Goal: Check status: Check status

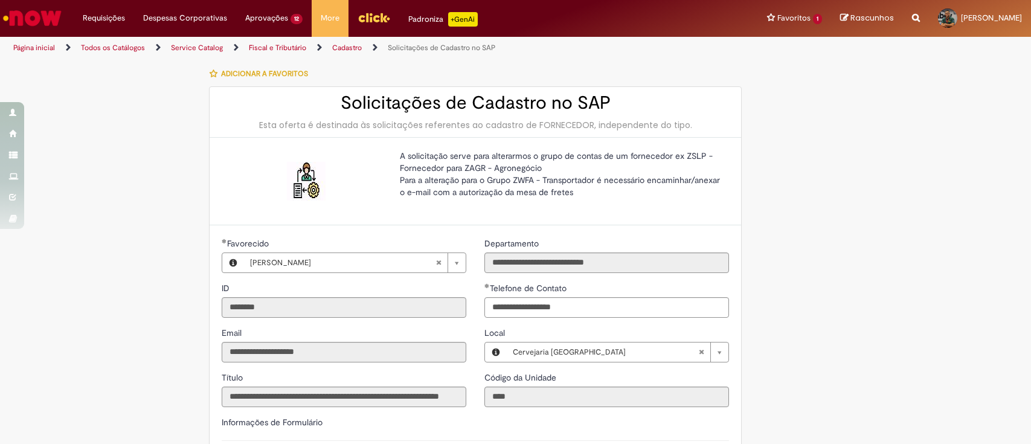
select select "*"
click at [104, 46] on link "Exibir Todas as Solicitações" at bounding box center [140, 48] width 133 height 13
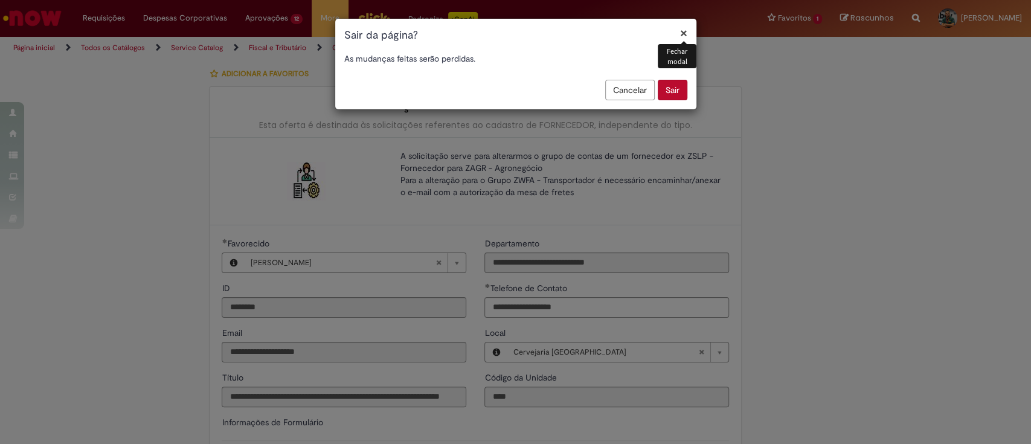
click at [674, 89] on button "Sair" at bounding box center [673, 90] width 30 height 21
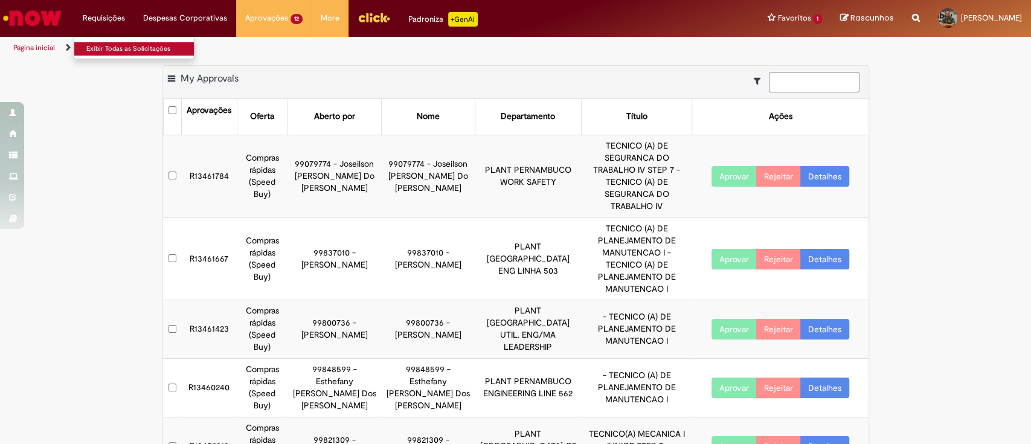
click at [109, 55] on link "Exibir Todas as Solicitações" at bounding box center [140, 48] width 133 height 13
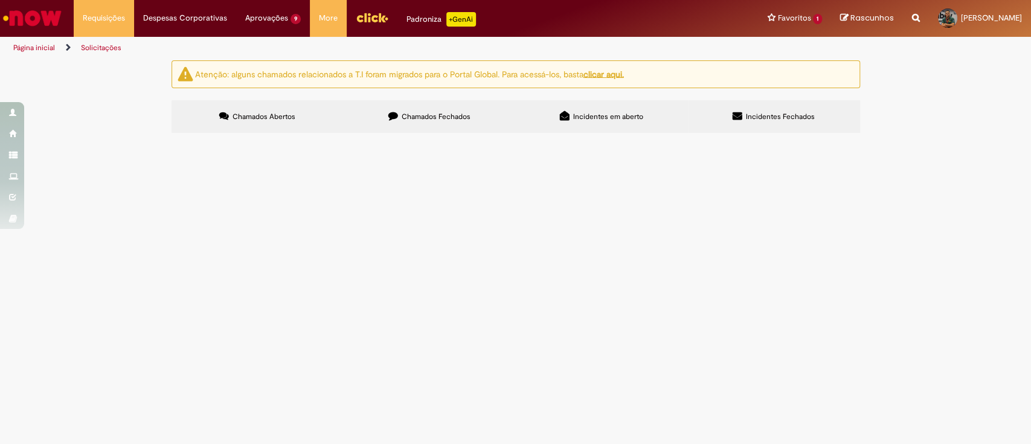
drag, startPoint x: 438, startPoint y: 117, endPoint x: 379, endPoint y: 147, distance: 65.7
click at [438, 117] on span "Chamados Fechados" at bounding box center [436, 117] width 69 height 10
click at [268, 116] on span "Chamados Abertos" at bounding box center [264, 117] width 63 height 10
click at [382, 100] on label "Chamados Fechados" at bounding box center [430, 116] width 172 height 33
click at [601, 118] on span "Incidentes em aberto" at bounding box center [608, 117] width 70 height 10
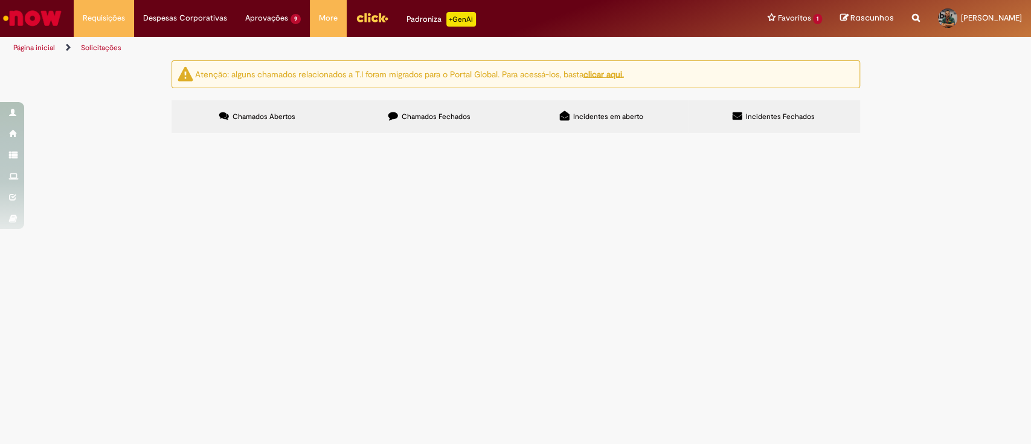
click at [791, 105] on label "Incidentes Fechados" at bounding box center [774, 116] width 172 height 33
drag, startPoint x: 616, startPoint y: 109, endPoint x: 528, endPoint y: 115, distance: 88.4
click at [614, 110] on label "Incidentes em aberto" at bounding box center [602, 116] width 172 height 33
drag, startPoint x: 485, startPoint y: 115, endPoint x: 385, endPoint y: 123, distance: 100.6
click at [481, 116] on label "Chamados Fechados" at bounding box center [430, 116] width 172 height 33
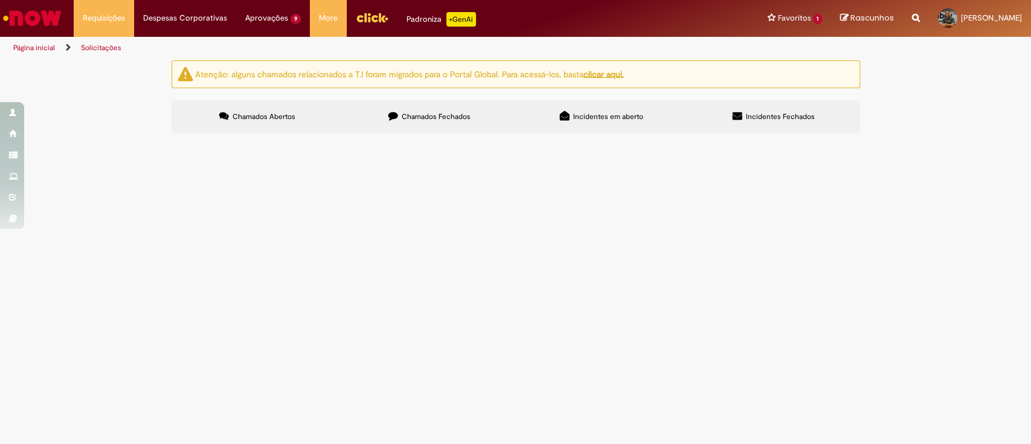
click at [276, 109] on label "Chamados Abertos" at bounding box center [258, 116] width 172 height 33
click at [386, 121] on label "Chamados Fechados" at bounding box center [430, 116] width 172 height 33
click at [582, 105] on label "Incidentes em aberto" at bounding box center [602, 116] width 172 height 33
click at [773, 118] on span "Incidentes Fechados" at bounding box center [780, 117] width 69 height 10
click at [648, 118] on label "Incidentes em aberto" at bounding box center [602, 116] width 172 height 33
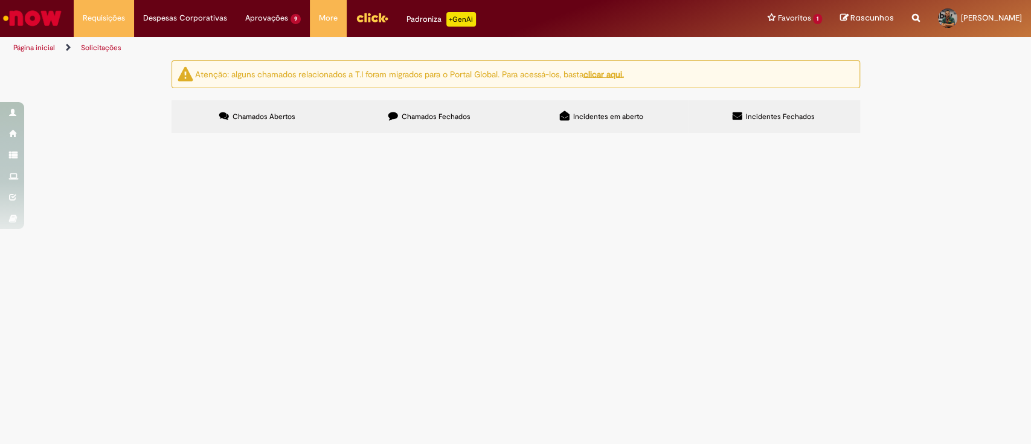
drag, startPoint x: 439, startPoint y: 126, endPoint x: 403, endPoint y: 122, distance: 36.5
click at [439, 127] on label "Chamados Fechados" at bounding box center [430, 116] width 172 height 33
click at [306, 114] on label "Chamados Abertos" at bounding box center [258, 116] width 172 height 33
click at [425, 118] on span "Chamados Fechados" at bounding box center [436, 117] width 69 height 10
drag, startPoint x: 590, startPoint y: 114, endPoint x: 666, endPoint y: 114, distance: 75.5
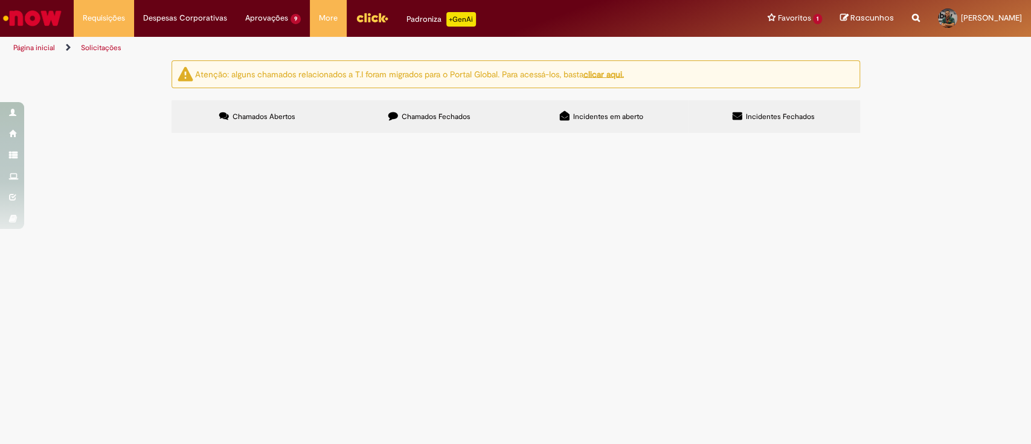
click at [592, 114] on span "Incidentes em aberto" at bounding box center [608, 117] width 70 height 10
click at [760, 105] on label "Incidentes Fechados" at bounding box center [774, 116] width 172 height 33
drag, startPoint x: 638, startPoint y: 120, endPoint x: 543, endPoint y: 118, distance: 94.9
click at [637, 121] on label "Incidentes em aberto" at bounding box center [602, 116] width 172 height 33
drag, startPoint x: 469, startPoint y: 115, endPoint x: 351, endPoint y: 123, distance: 118.7
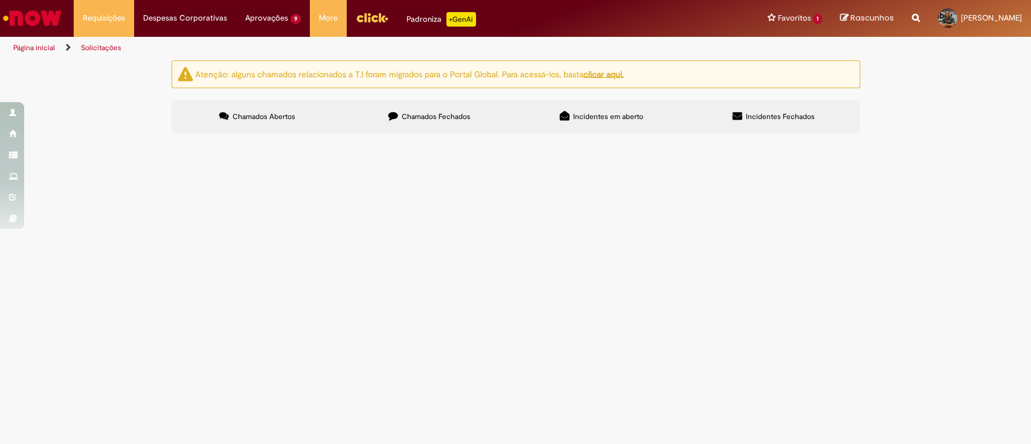
click at [465, 115] on span "Chamados Fechados" at bounding box center [436, 117] width 69 height 10
click at [285, 118] on span "Chamados Abertos" at bounding box center [264, 117] width 63 height 10
click at [456, 276] on main "Solicitações Atenção: alguns chamados relacionados a T.I foram migrados para o …" at bounding box center [515, 252] width 1031 height 384
click at [399, 118] on label "Chamados Fechados" at bounding box center [430, 116] width 172 height 33
click at [256, 118] on span "Chamados Abertos" at bounding box center [264, 117] width 63 height 10
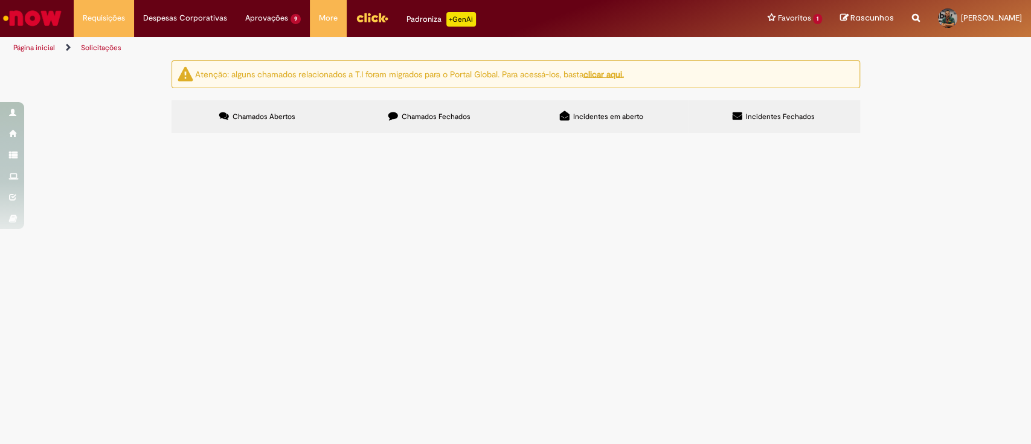
click at [419, 120] on span "Chamados Fechados" at bounding box center [436, 117] width 69 height 10
click at [278, 106] on label "Chamados Abertos" at bounding box center [258, 116] width 172 height 33
click at [387, 111] on label "Chamados Fechados" at bounding box center [430, 116] width 172 height 33
drag, startPoint x: 611, startPoint y: 130, endPoint x: 590, endPoint y: 129, distance: 21.2
click at [610, 129] on label "Incidentes em aberto" at bounding box center [602, 116] width 172 height 33
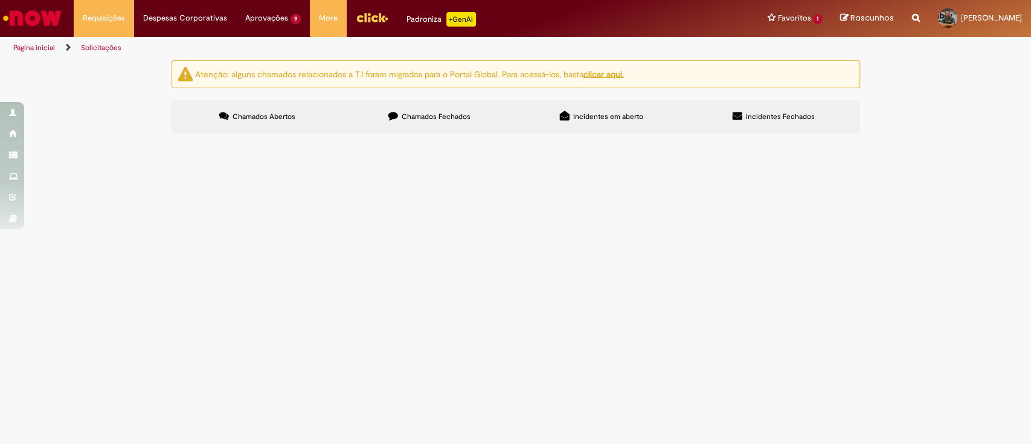
click at [428, 115] on span "Chamados Fechados" at bounding box center [436, 117] width 69 height 10
click at [0, 0] on span "Gostaria da validação para viabilidade de contratar 2 técnicos de segurança do …" at bounding box center [0, 0] width 0 height 0
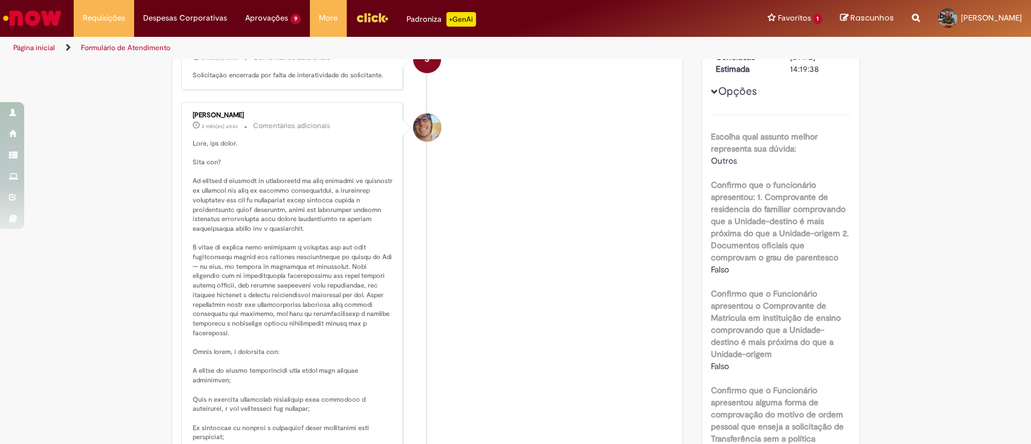
scroll to position [161, 0]
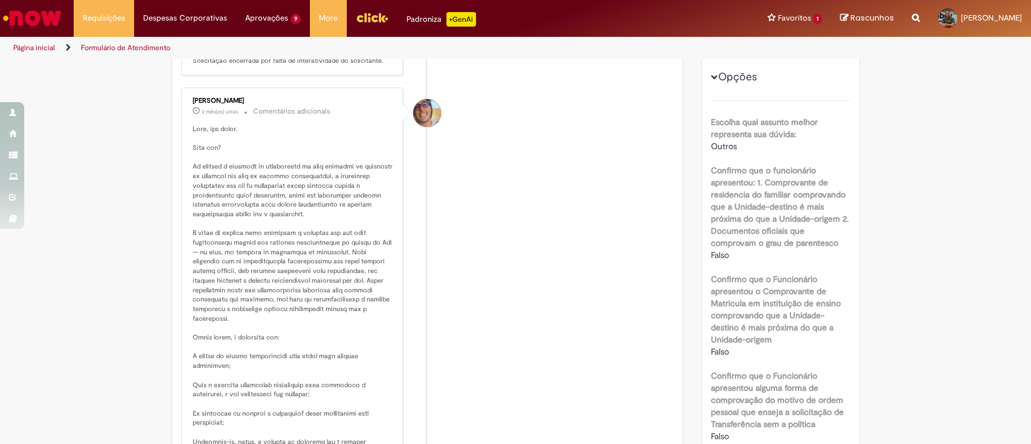
click at [587, 111] on li "Pedro Henrique De Oliveira Alves 2 mês(es) atrás 2 meses atrás Comentários adic…" at bounding box center [427, 306] width 493 height 436
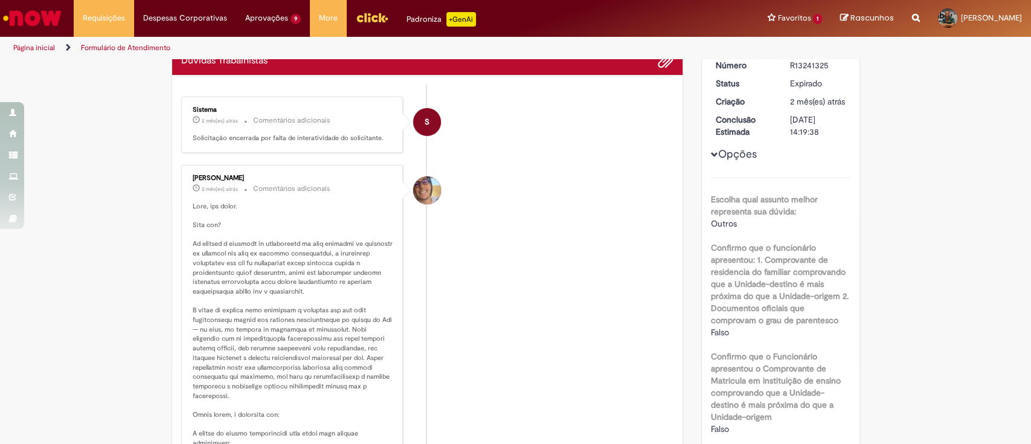
scroll to position [0, 0]
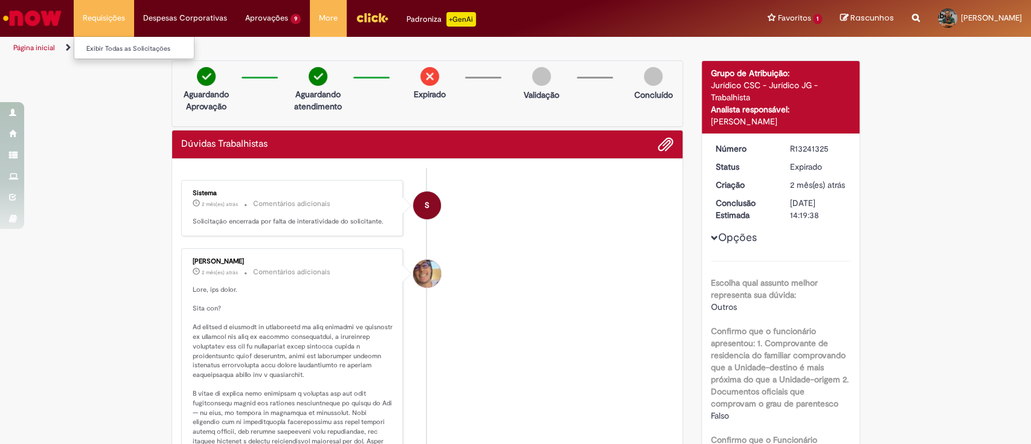
click at [94, 41] on li "Exibir Todas as Solicitações" at bounding box center [140, 48] width 133 height 16
click at [108, 49] on link "Exibir Todas as Solicitações" at bounding box center [140, 48] width 133 height 13
